Goal: Task Accomplishment & Management: Use online tool/utility

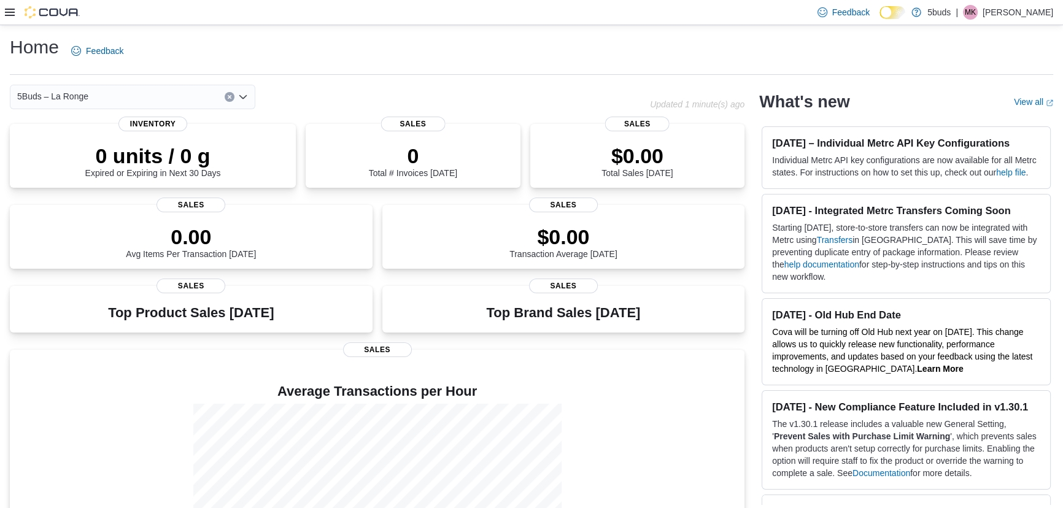
click at [12, 15] on icon at bounding box center [10, 12] width 10 height 7
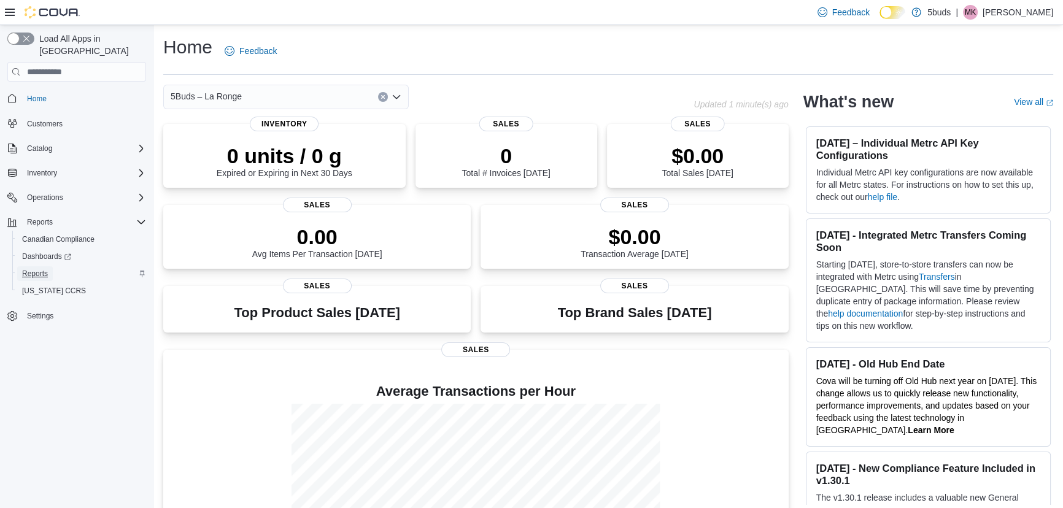
click at [42, 269] on span "Reports" at bounding box center [35, 274] width 26 height 10
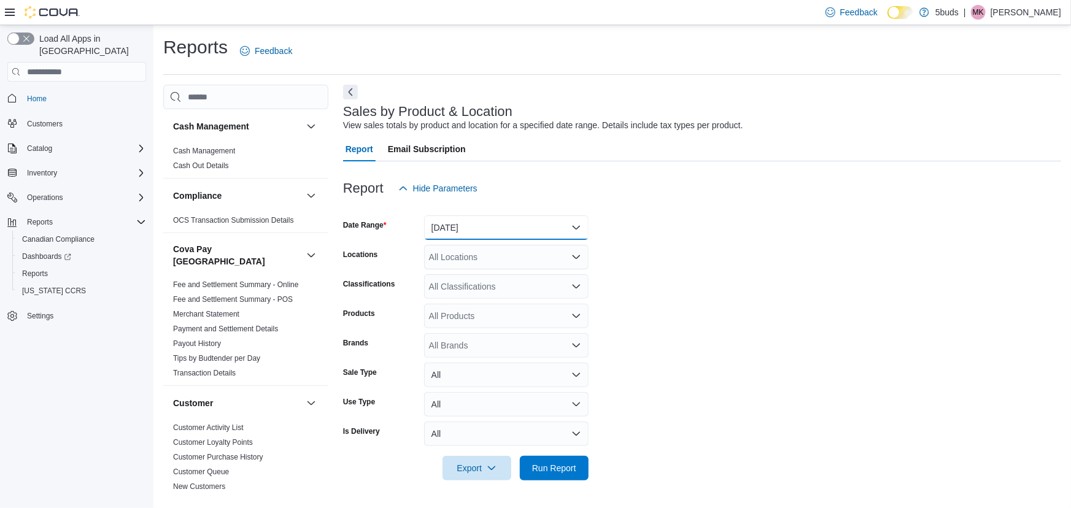
click at [488, 226] on button "[DATE]" at bounding box center [506, 227] width 164 height 25
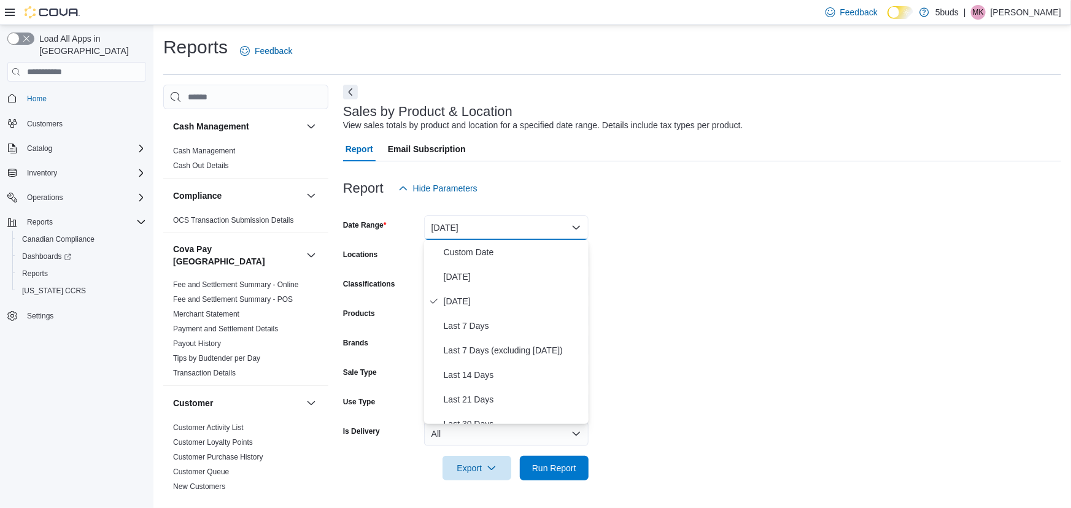
click at [694, 264] on form "Date Range [DATE] Locations All Locations Classifications All Classifications P…" at bounding box center [702, 341] width 718 height 280
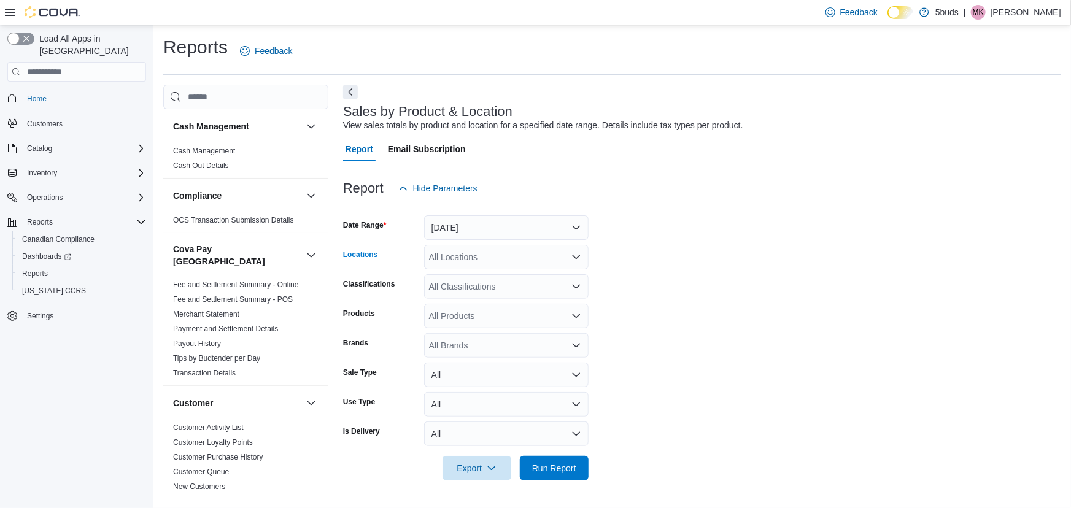
click at [503, 260] on div "All Locations" at bounding box center [506, 257] width 164 height 25
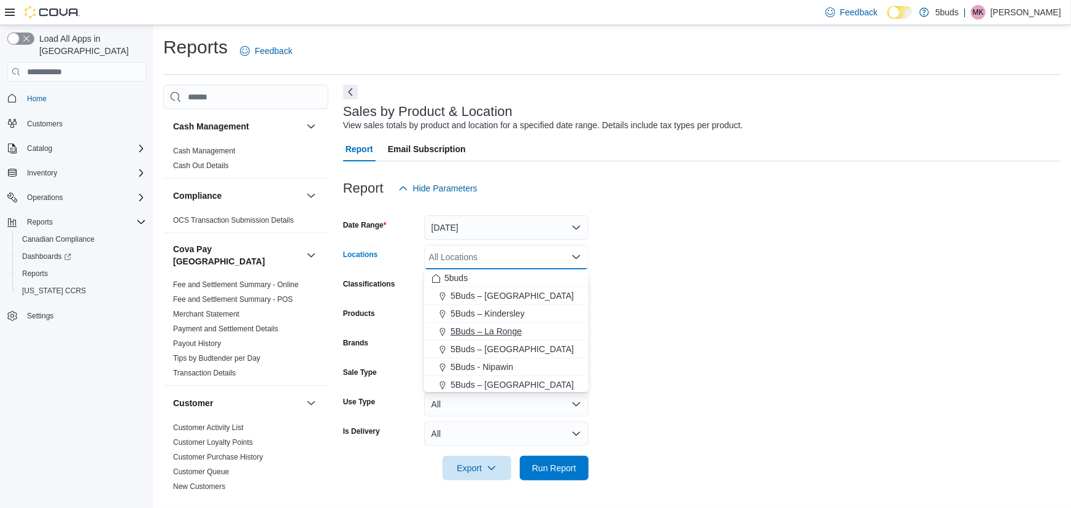
click at [501, 332] on span "5Buds – La Ronge" at bounding box center [485, 331] width 71 height 12
click at [679, 284] on form "Date Range [DATE] Locations 5Buds – [GEOGRAPHIC_DATA] Combo box. Selected. 5Bud…" at bounding box center [702, 341] width 718 height 280
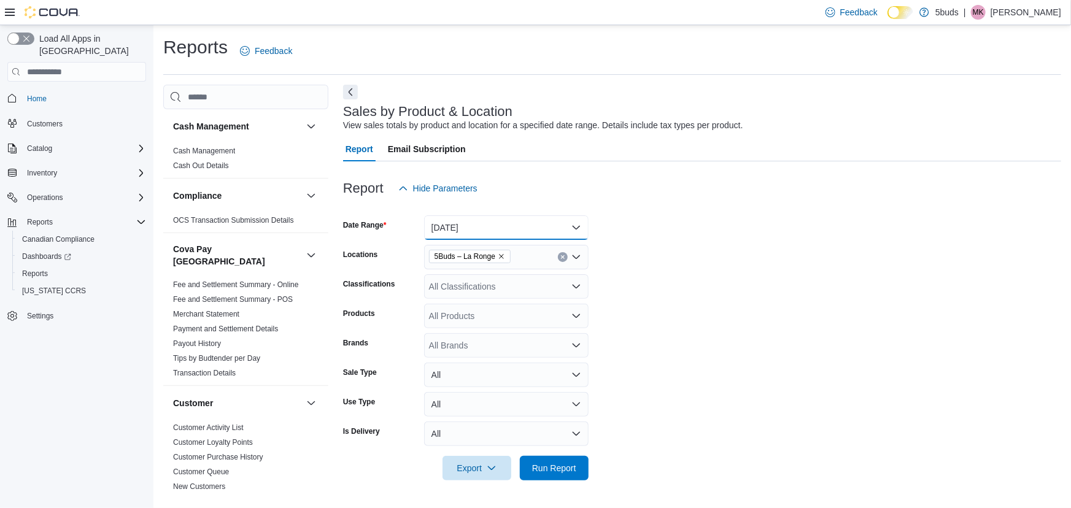
click at [493, 228] on button "[DATE]" at bounding box center [506, 227] width 164 height 25
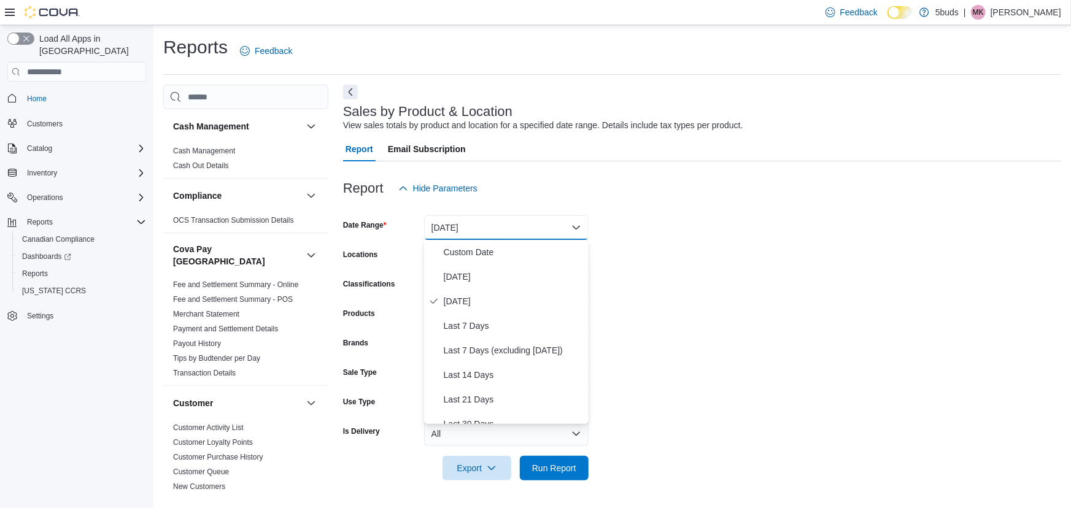
click at [687, 266] on form "Date Range [DATE] Locations 5Buds – La Ronge Classifications All Classification…" at bounding box center [702, 341] width 718 height 280
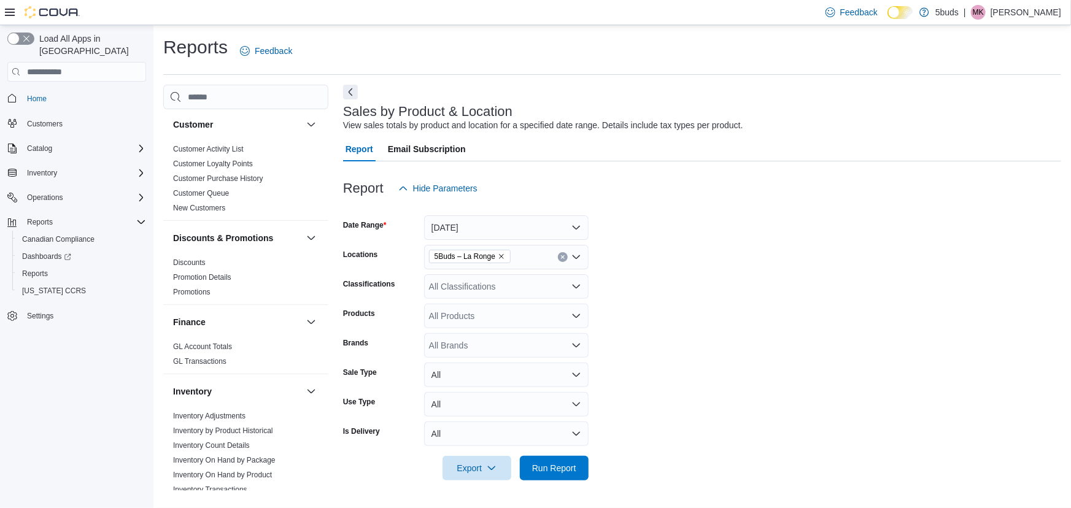
scroll to position [334, 0]
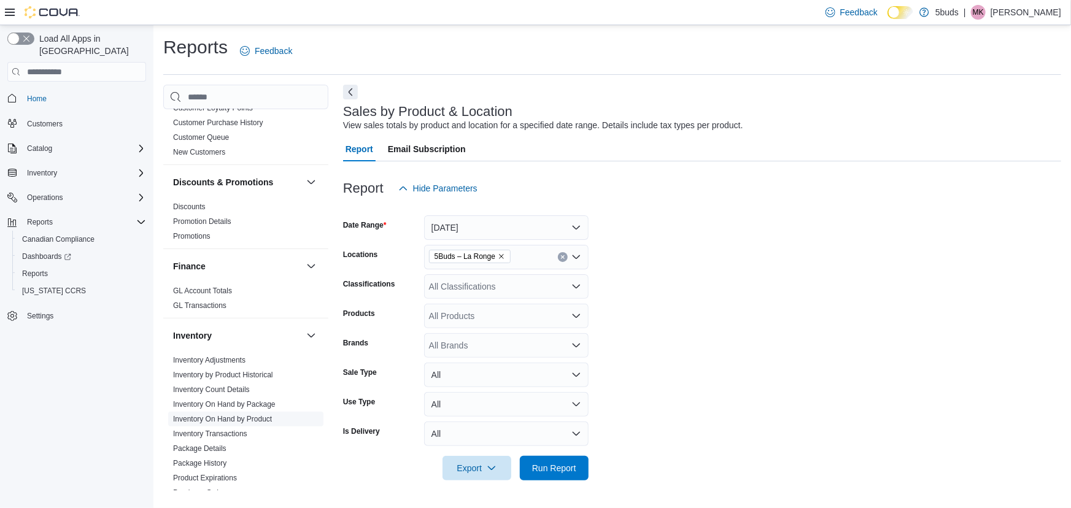
click at [249, 415] on link "Inventory On Hand by Product" at bounding box center [222, 419] width 99 height 9
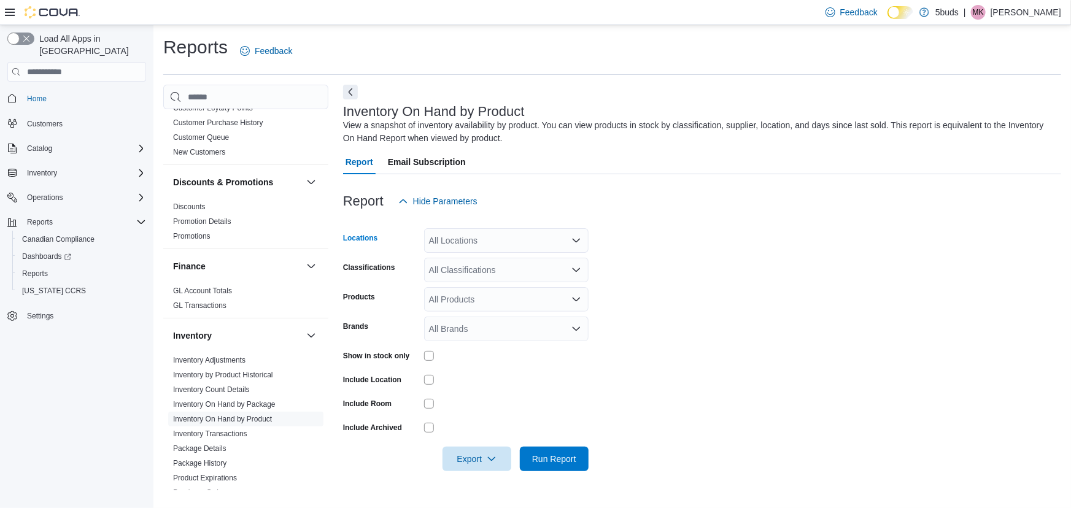
click at [487, 244] on div "All Locations" at bounding box center [506, 240] width 164 height 25
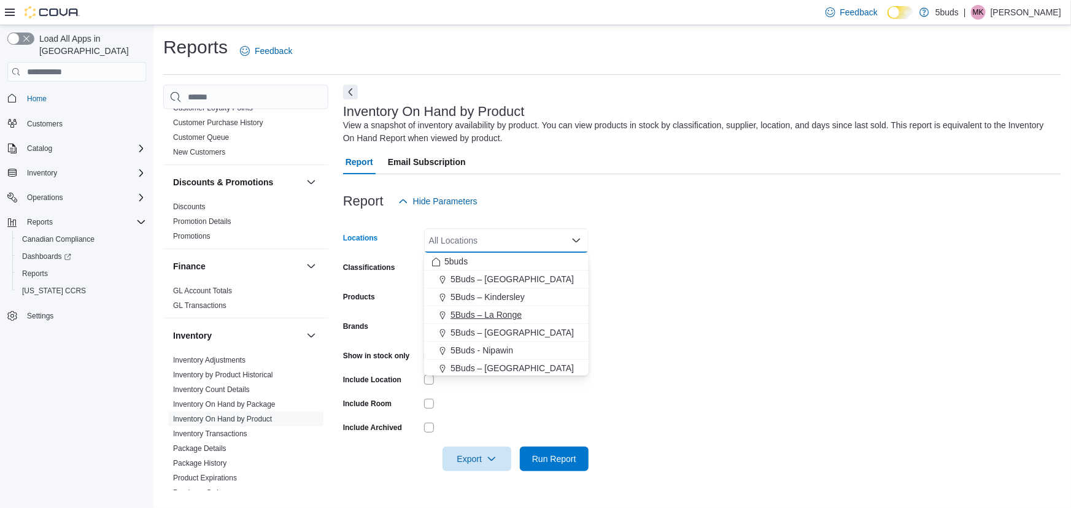
click at [497, 315] on span "5Buds – La Ronge" at bounding box center [485, 315] width 71 height 12
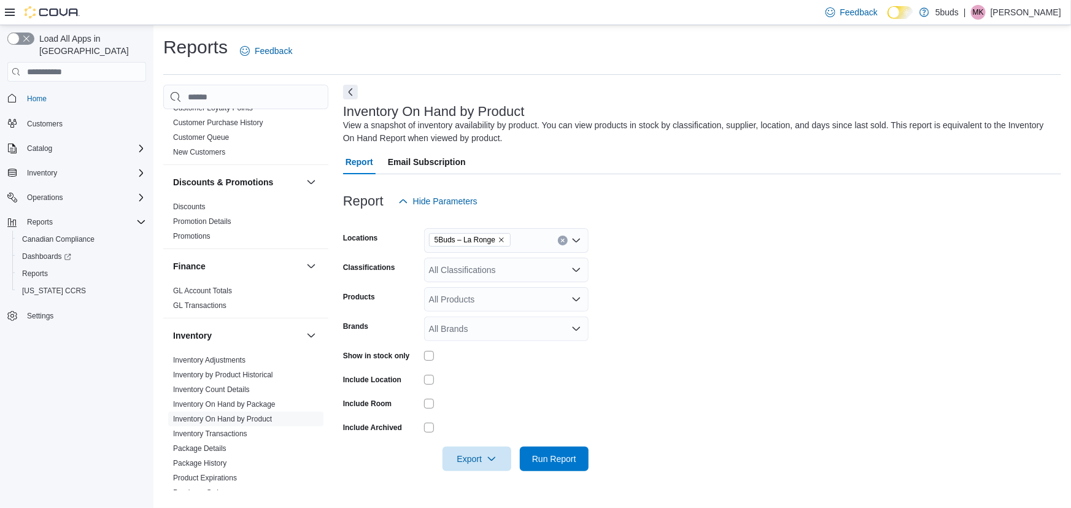
click at [679, 288] on form "Locations 5Buds – La Ronge Classifications All Classifications Products All Pro…" at bounding box center [702, 343] width 718 height 258
click at [496, 270] on div "All Classifications" at bounding box center [506, 270] width 164 height 25
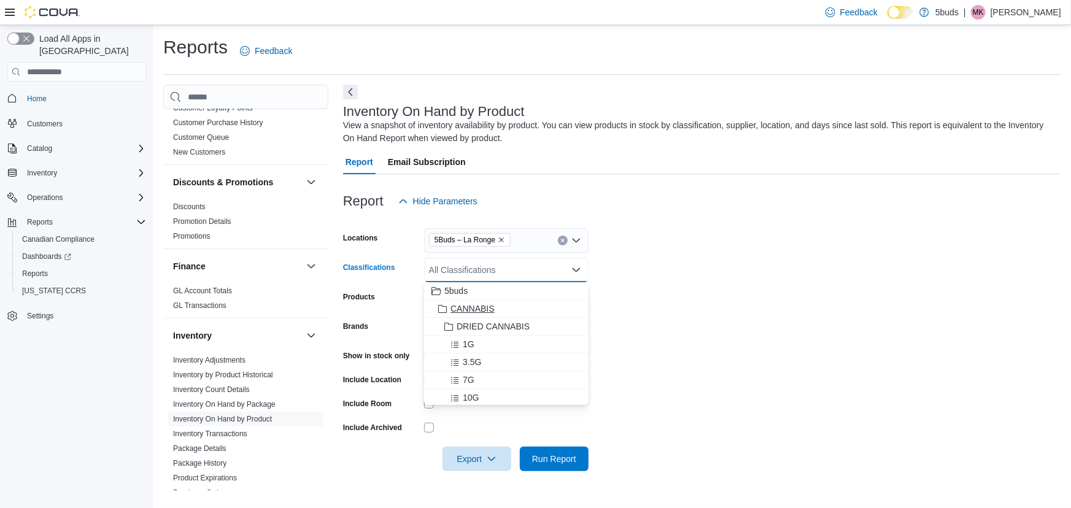
click at [464, 301] on button "CANNABIS" at bounding box center [506, 309] width 164 height 18
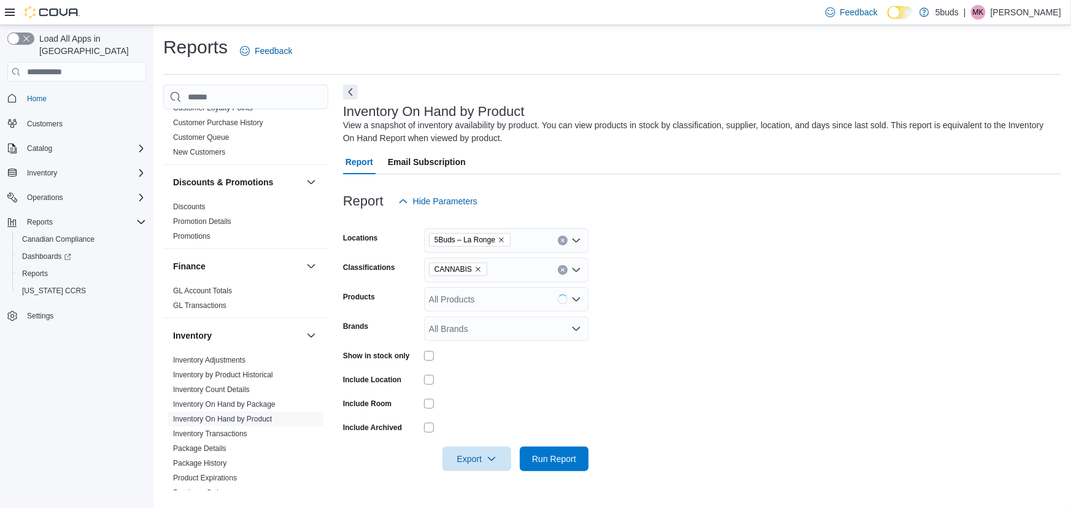
click at [714, 298] on form "Locations 5Buds – La Ronge Classifications CANNABIS Products All Products Brand…" at bounding box center [702, 343] width 718 height 258
click at [491, 460] on icon "button" at bounding box center [492, 458] width 10 height 10
click at [488, 381] on span "Export to Excel" at bounding box center [478, 385] width 55 height 10
